Goal: Task Accomplishment & Management: Complete application form

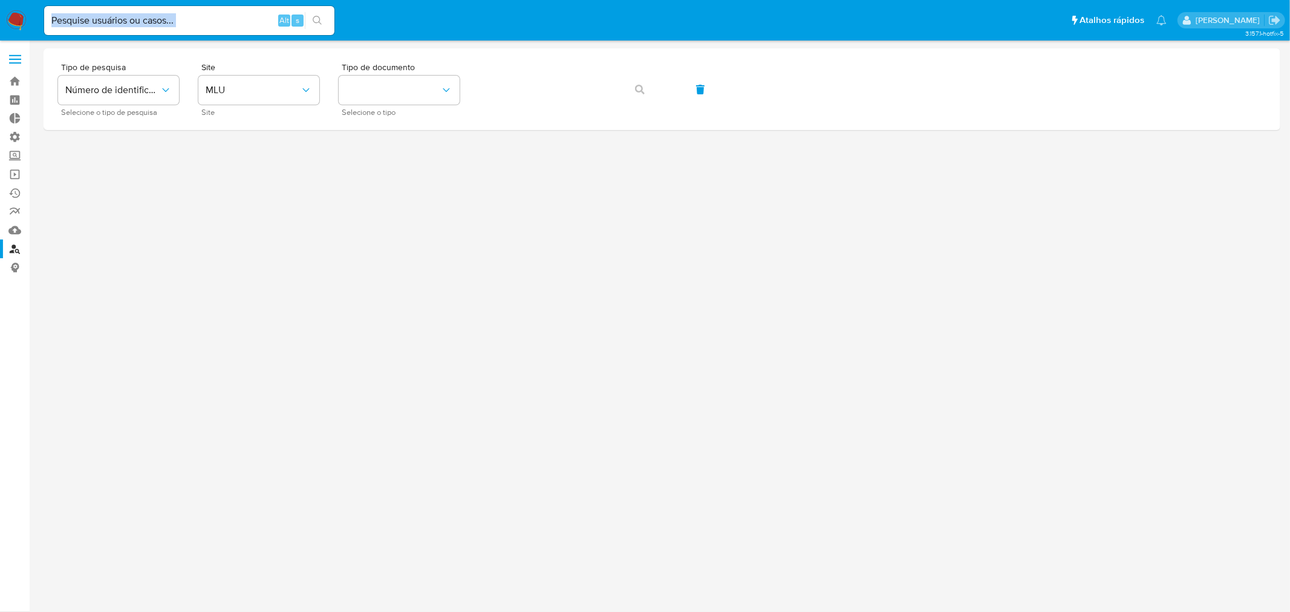
click at [197, 27] on div "Alt s" at bounding box center [189, 20] width 290 height 29
click at [12, 174] on link "Operações em massa" at bounding box center [72, 174] width 144 height 19
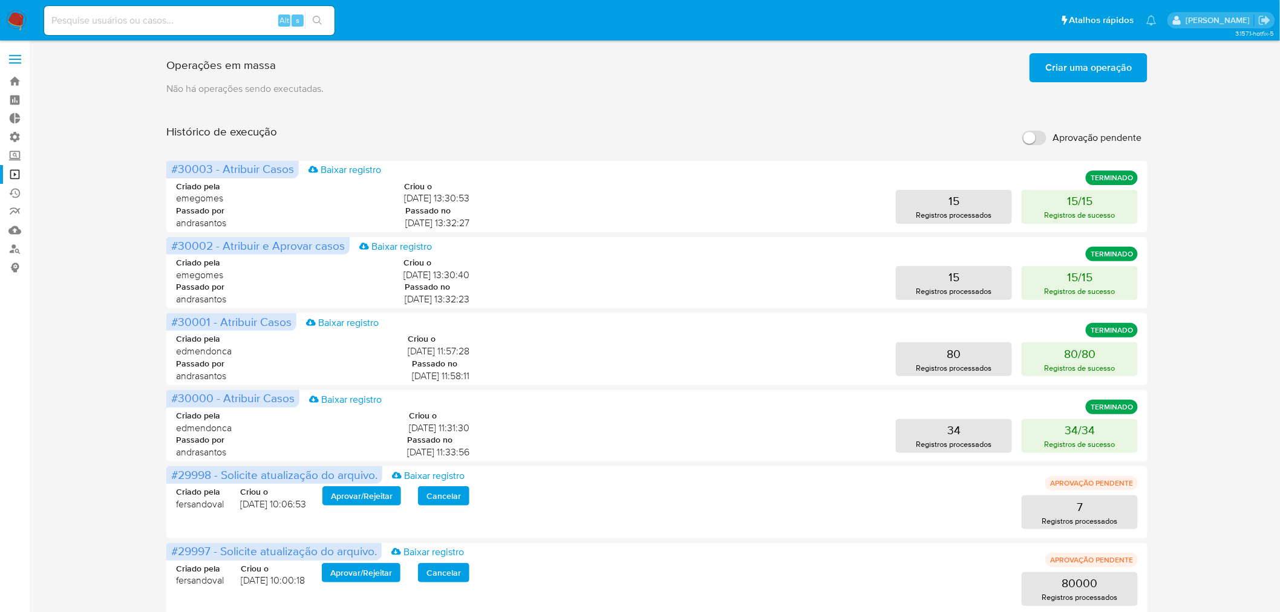
click at [1039, 141] on input "Aprovação pendente" at bounding box center [1034, 138] width 24 height 15
checkbox input "true"
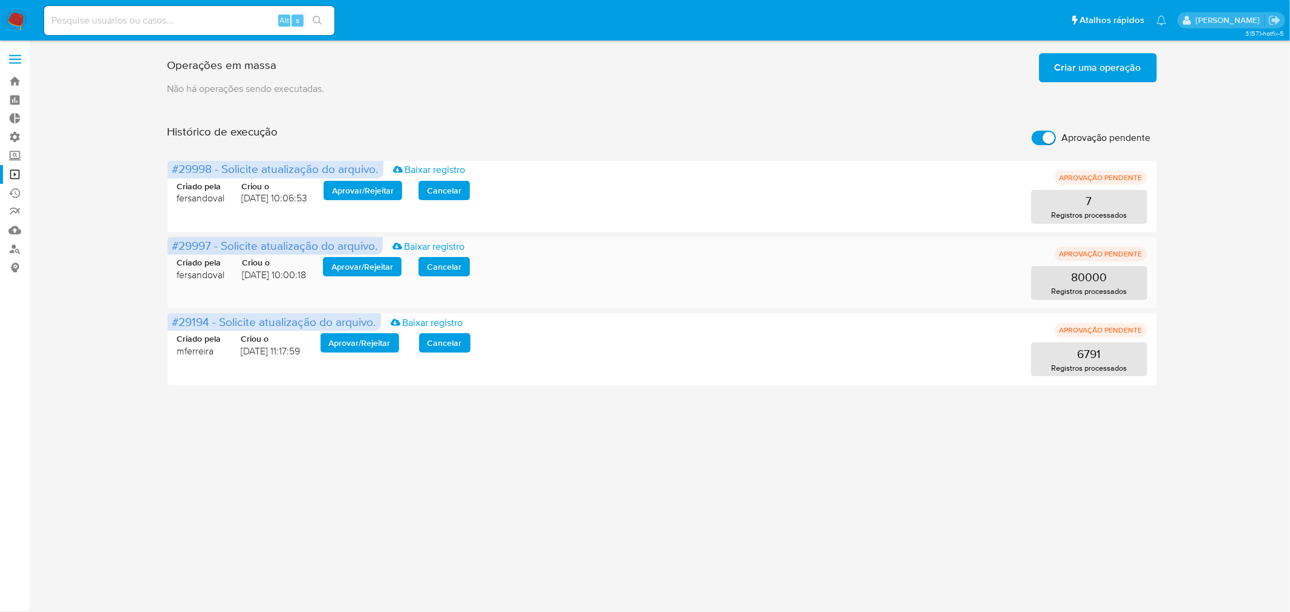
click at [342, 267] on span "Aprovar / Rejeitar" at bounding box center [363, 266] width 62 height 17
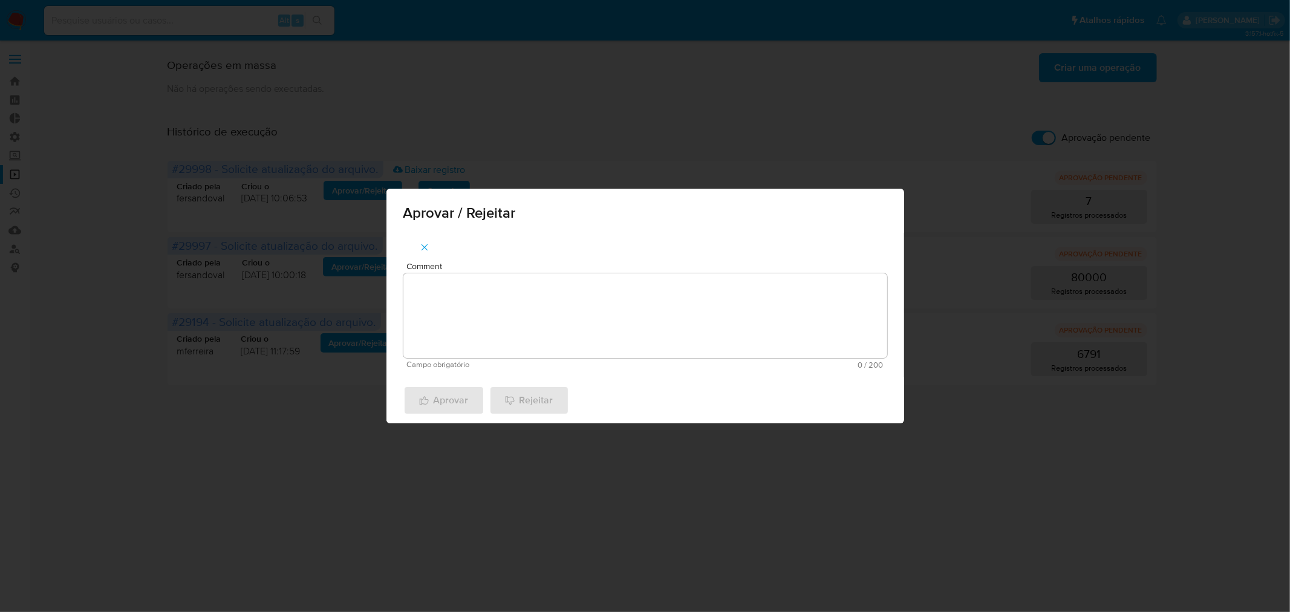
click at [548, 324] on textarea "Comment" at bounding box center [645, 315] width 484 height 85
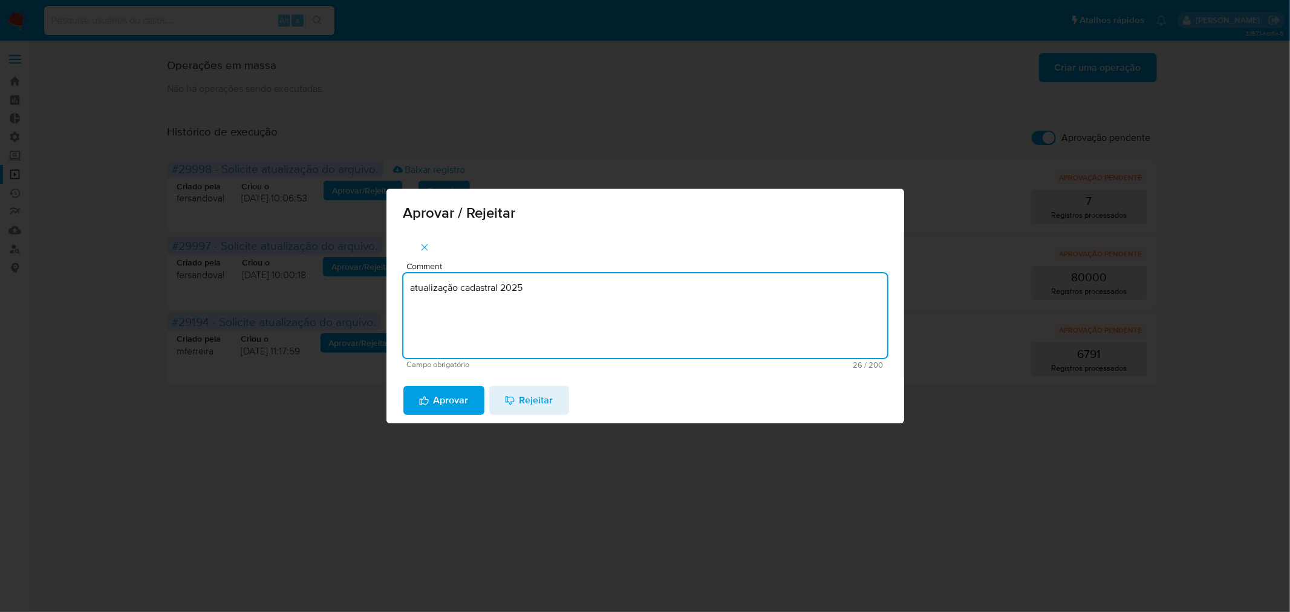
click at [527, 285] on textarea "atualização cadastral 2025" at bounding box center [645, 315] width 484 height 85
type textarea "atualização cadastral 2025"
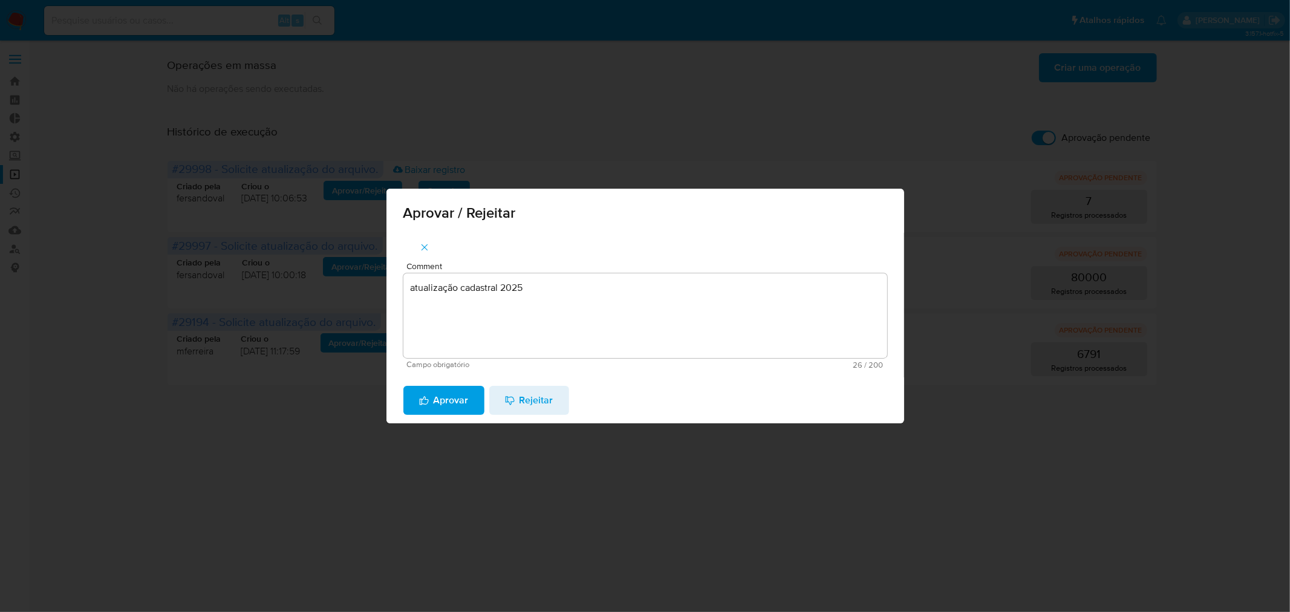
click at [457, 407] on span "Aprovar" at bounding box center [444, 400] width 50 height 27
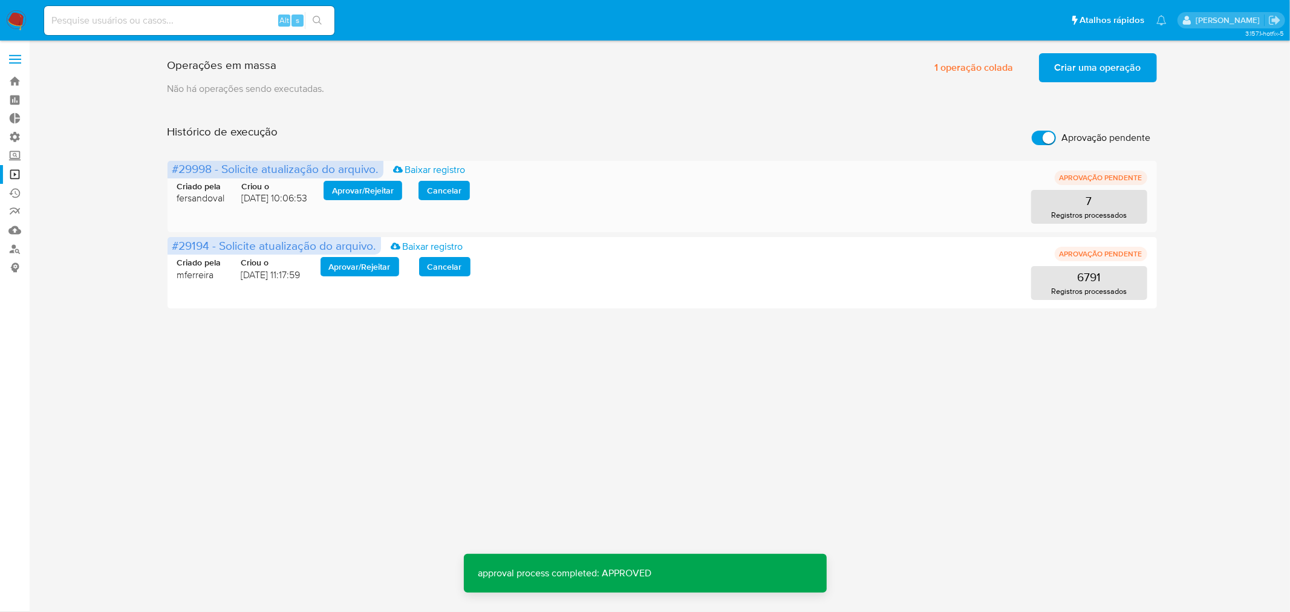
click at [385, 189] on span "Aprovar / Rejeitar" at bounding box center [363, 190] width 62 height 17
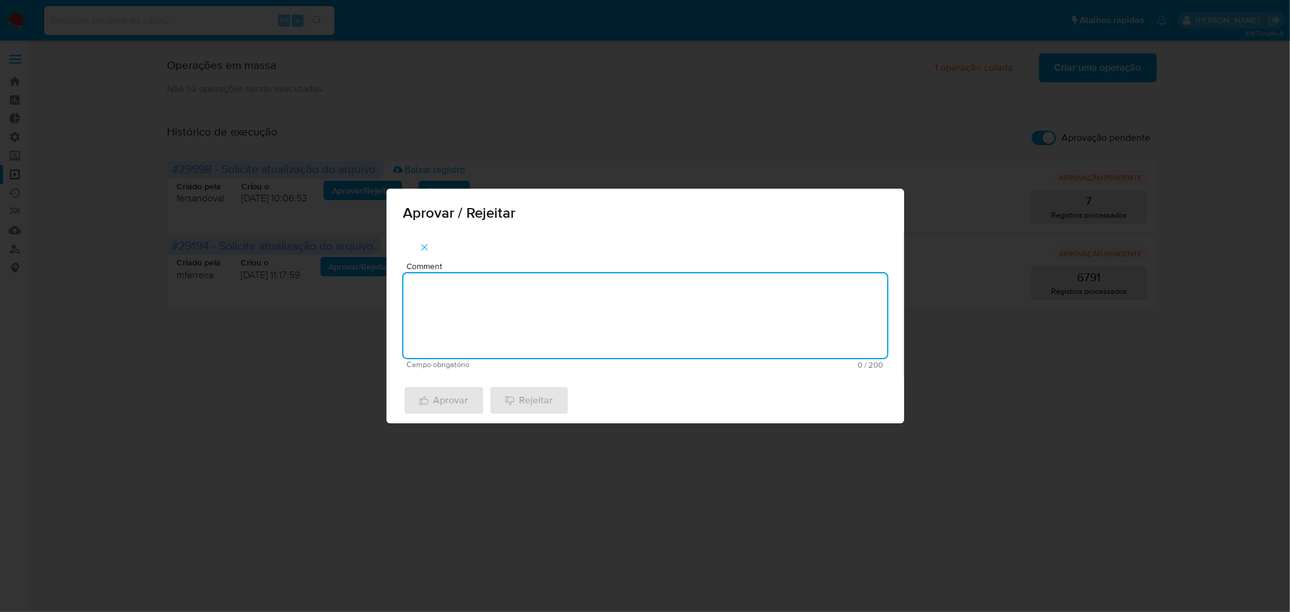
click at [498, 292] on textarea "Comment" at bounding box center [645, 315] width 484 height 85
paste textarea "atualização cadastral 2025"
type textarea "atualização cadastral 2025"
click at [443, 408] on span "Aprovar" at bounding box center [444, 400] width 50 height 27
